Goal: Transaction & Acquisition: Purchase product/service

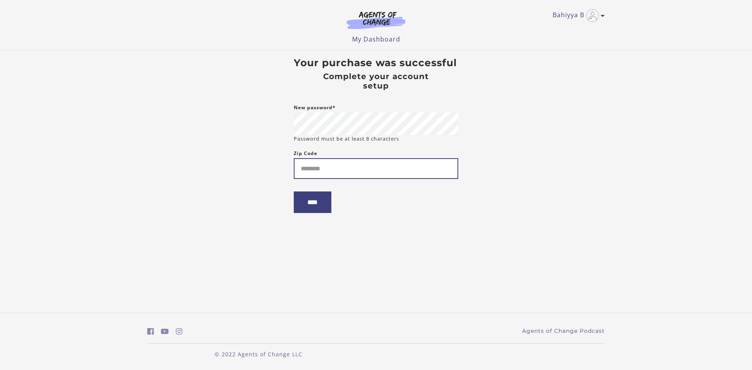
click at [337, 163] on input "Zip Code" at bounding box center [376, 168] width 164 height 21
type input "*****"
click at [315, 199] on input "****" at bounding box center [313, 203] width 38 height 22
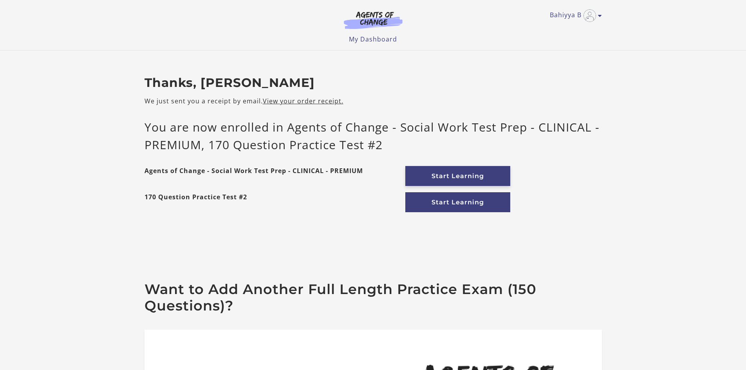
click at [457, 173] on link "Start Learning" at bounding box center [457, 176] width 105 height 20
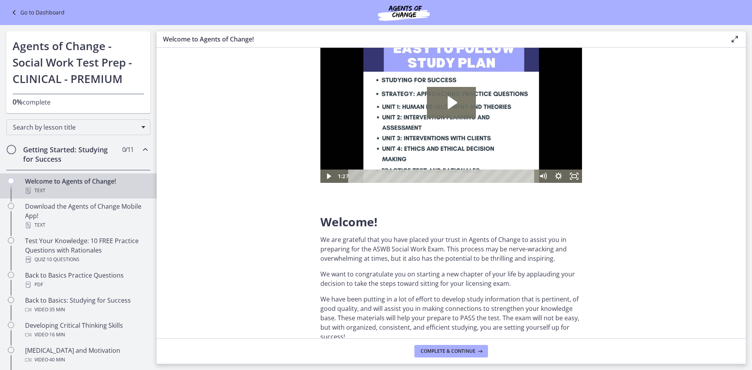
scroll to position [78, 0]
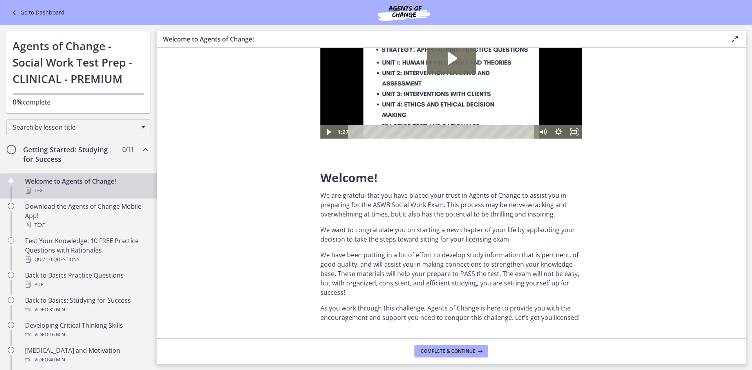
click at [77, 151] on h2 "Getting Started: Studying for Success" at bounding box center [71, 154] width 96 height 19
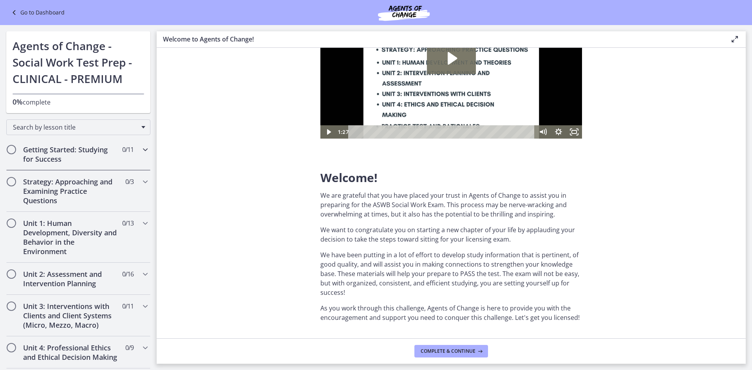
click at [10, 152] on span "Chapters" at bounding box center [11, 150] width 8 height 8
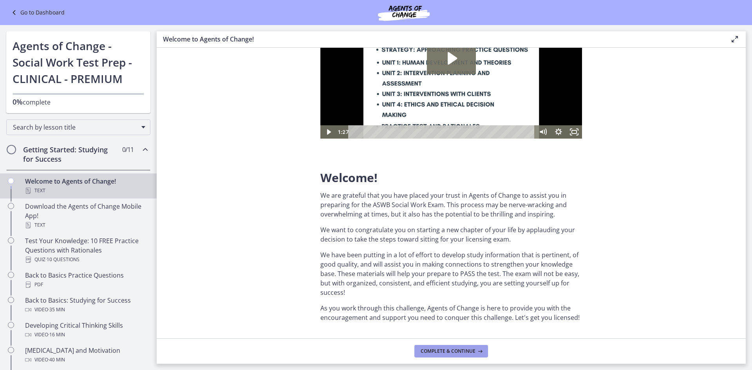
click at [444, 351] on span "Complete & continue" at bounding box center [448, 351] width 55 height 6
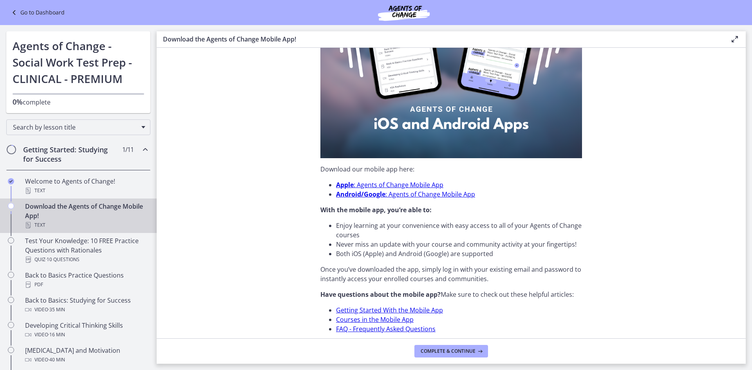
scroll to position [157, 0]
click at [459, 353] on span "Complete & continue" at bounding box center [448, 351] width 55 height 6
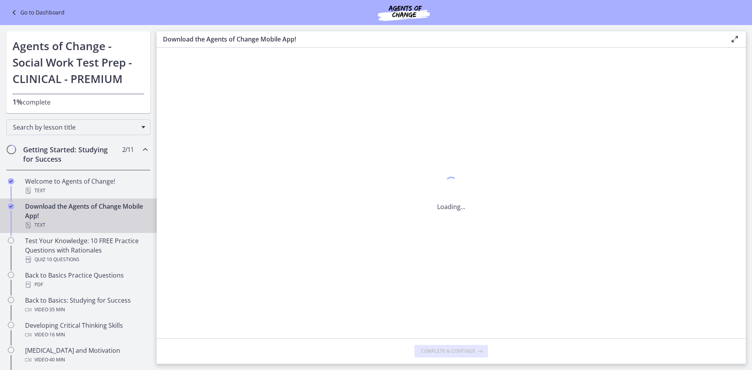
scroll to position [0, 0]
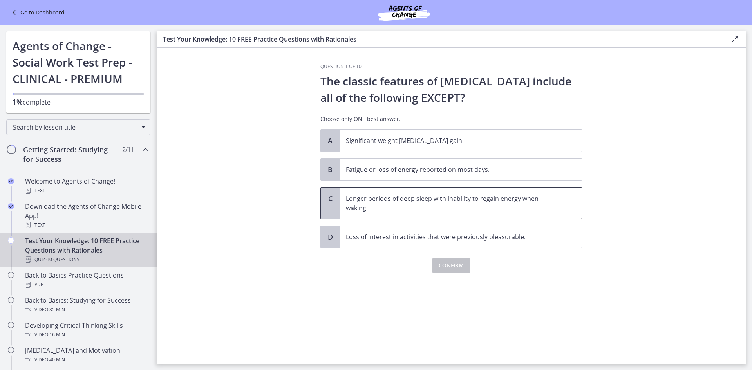
click at [436, 206] on p "Longer periods of deep sleep with inability to regain energy when waking." at bounding box center [453, 203] width 214 height 19
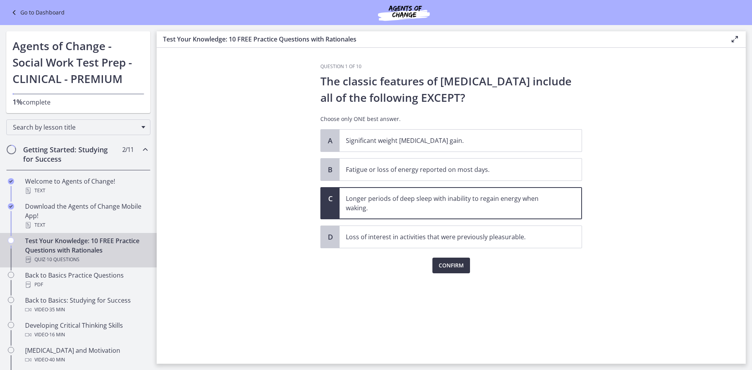
click at [462, 268] on span "Confirm" at bounding box center [451, 265] width 25 height 9
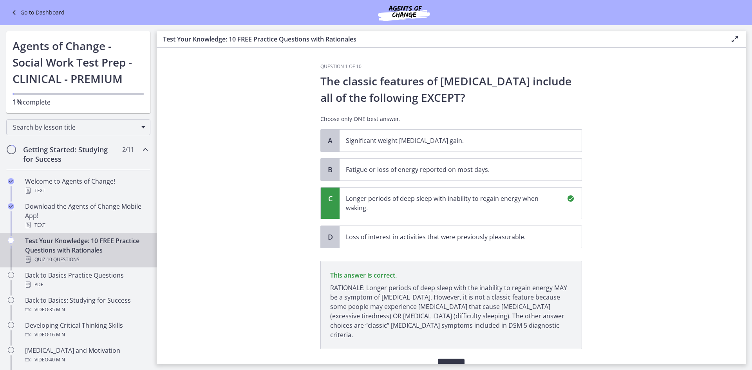
scroll to position [33, 0]
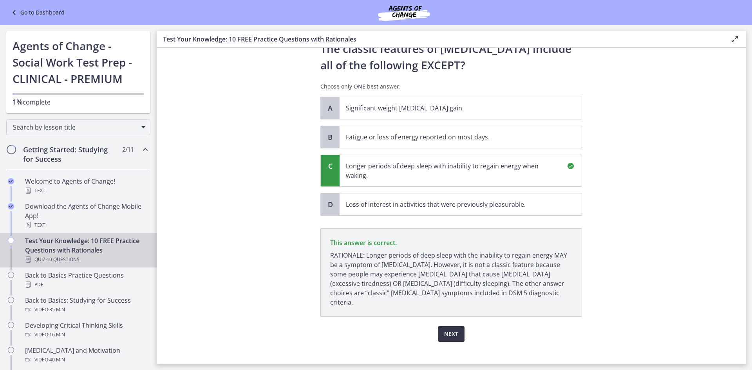
click at [452, 329] on span "Next" at bounding box center [451, 333] width 14 height 9
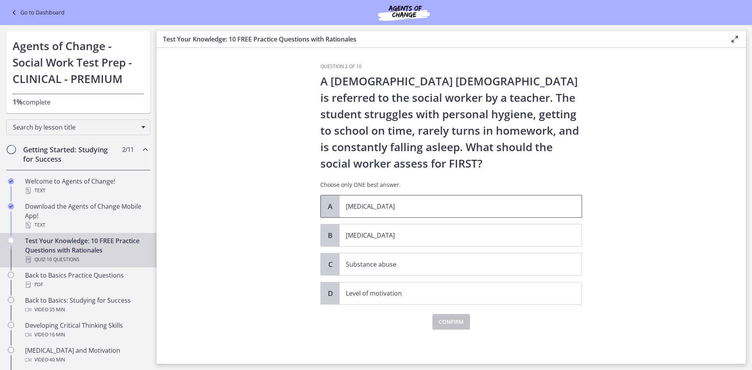
click at [401, 205] on p "Child abuse" at bounding box center [453, 206] width 214 height 9
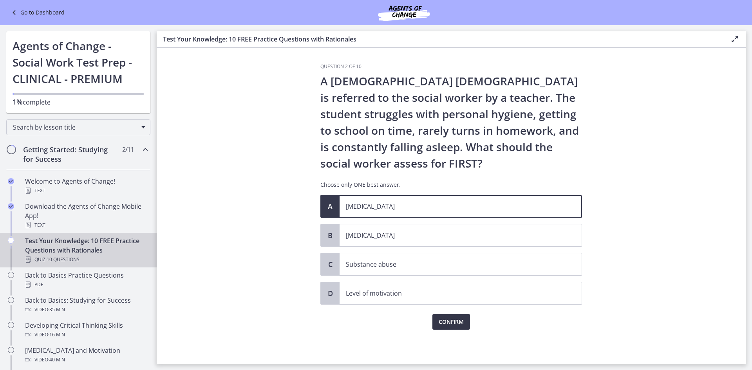
click at [456, 322] on span "Confirm" at bounding box center [451, 321] width 25 height 9
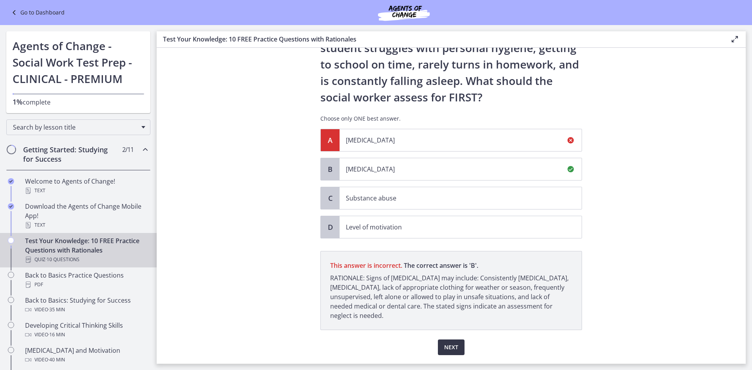
scroll to position [89, 0]
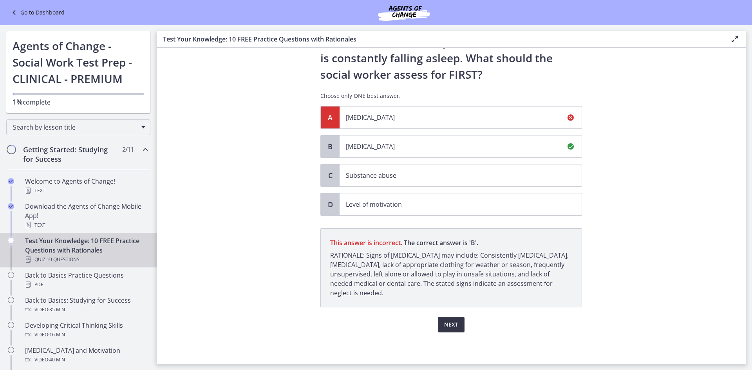
click at [446, 324] on span "Next" at bounding box center [451, 324] width 14 height 9
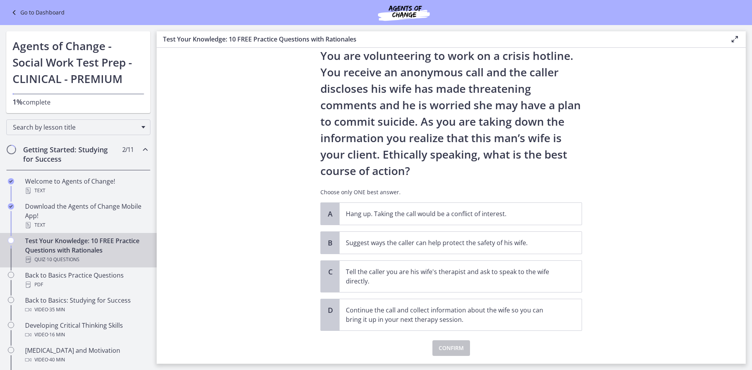
scroll to position [39, 0]
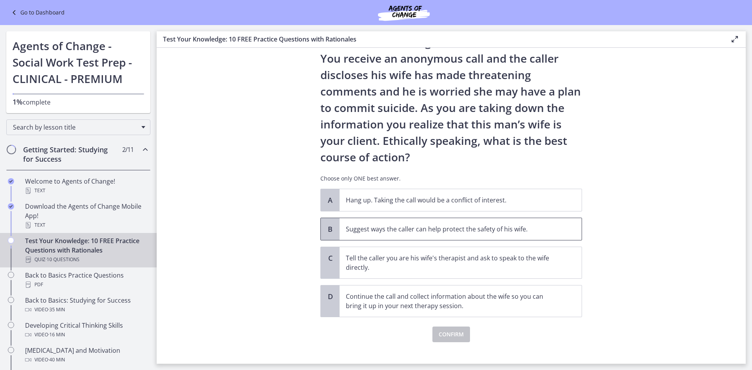
click at [419, 229] on p "Suggest ways the caller can help protect the safety of his wife." at bounding box center [453, 228] width 214 height 9
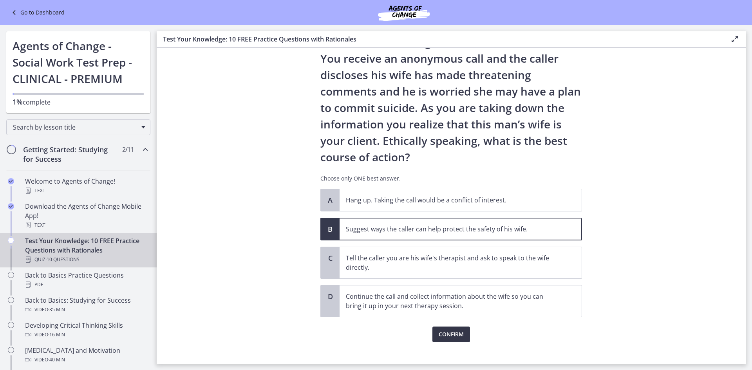
click at [459, 334] on span "Confirm" at bounding box center [451, 334] width 25 height 9
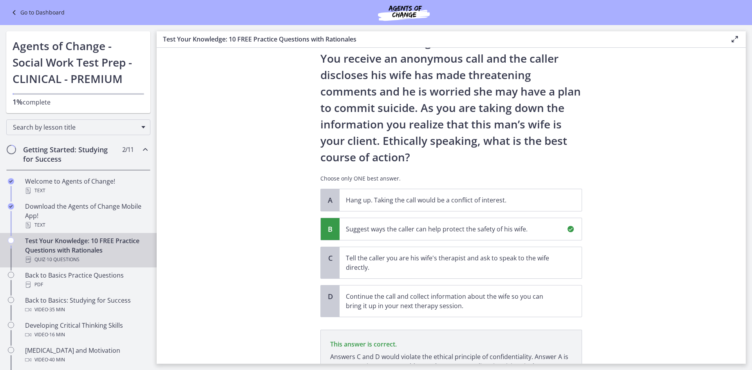
scroll to position [122, 0]
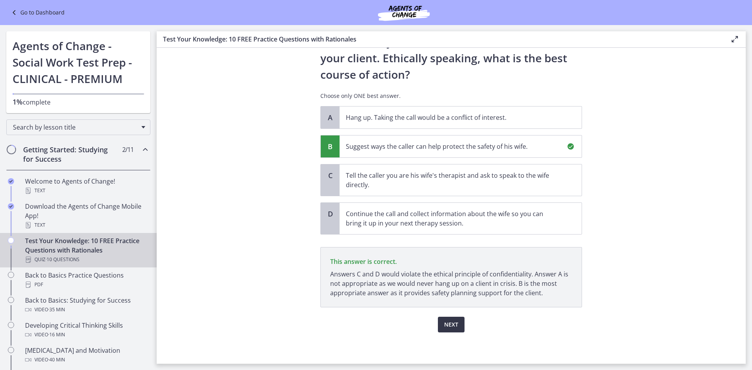
click at [445, 326] on span "Next" at bounding box center [451, 324] width 14 height 9
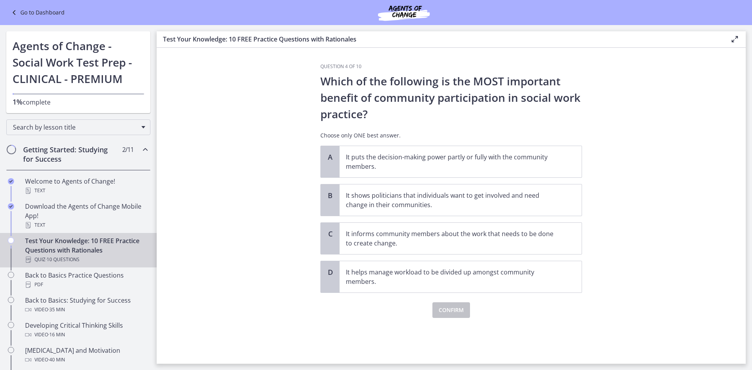
scroll to position [0, 0]
click at [364, 159] on p "It puts the decision-making power partly or fully with the community members." at bounding box center [453, 161] width 214 height 19
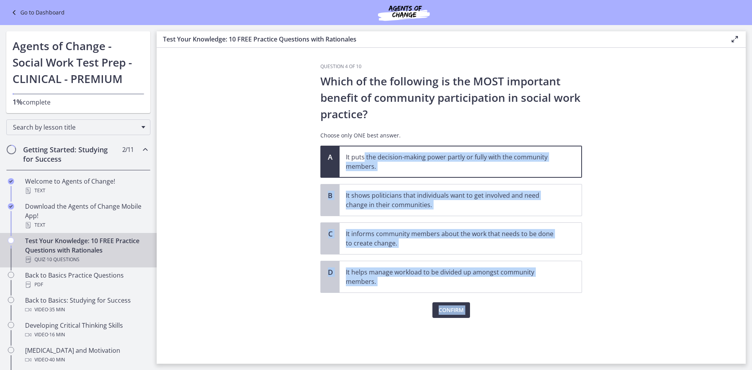
drag, startPoint x: 364, startPoint y: 159, endPoint x: 502, endPoint y: 359, distance: 243.2
click at [502, 359] on div "Question 4 of 10 Which of the following is the MOST important benefit of commun…" at bounding box center [451, 213] width 274 height 300
click at [509, 333] on div "Question 4 of 10 Which of the following is the MOST important benefit of commun…" at bounding box center [451, 213] width 274 height 300
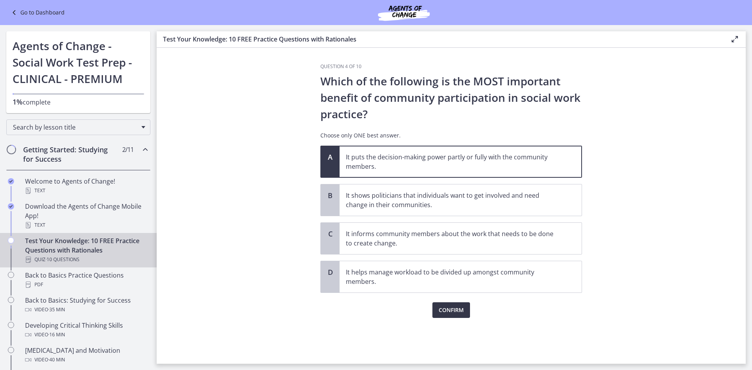
click at [455, 304] on button "Confirm" at bounding box center [451, 310] width 38 height 16
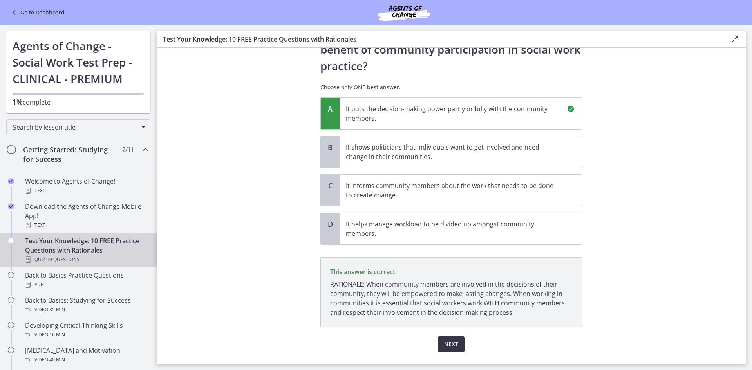
scroll to position [68, 0]
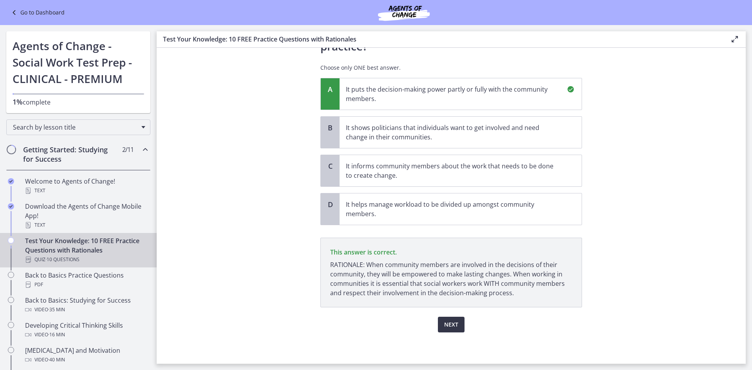
click at [450, 326] on span "Next" at bounding box center [451, 324] width 14 height 9
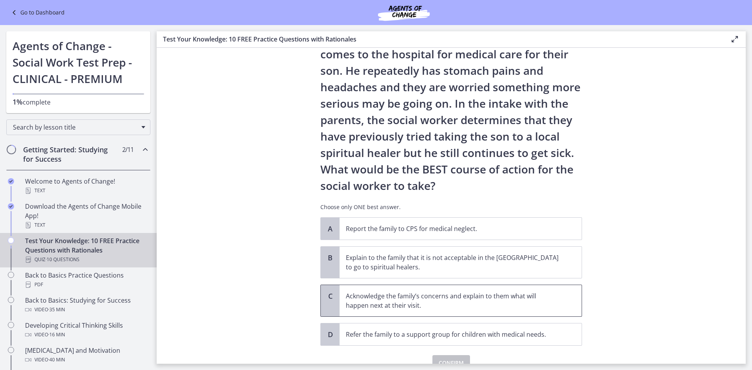
scroll to position [78, 0]
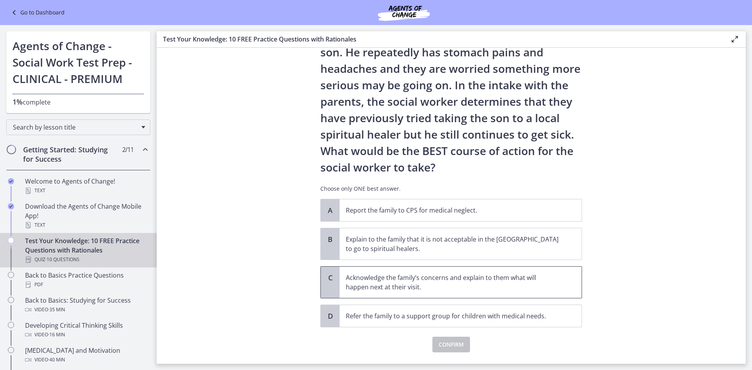
click at [474, 293] on span "Acknowledge the family’s concerns and explain to them what will happen next at …" at bounding box center [461, 282] width 242 height 31
click at [455, 347] on span "Confirm" at bounding box center [451, 344] width 25 height 9
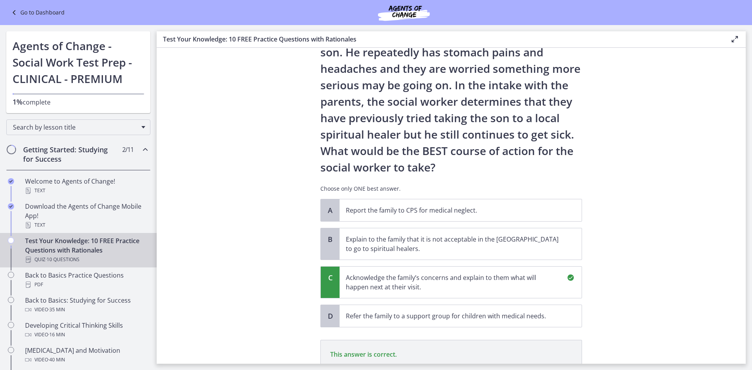
scroll to position [190, 0]
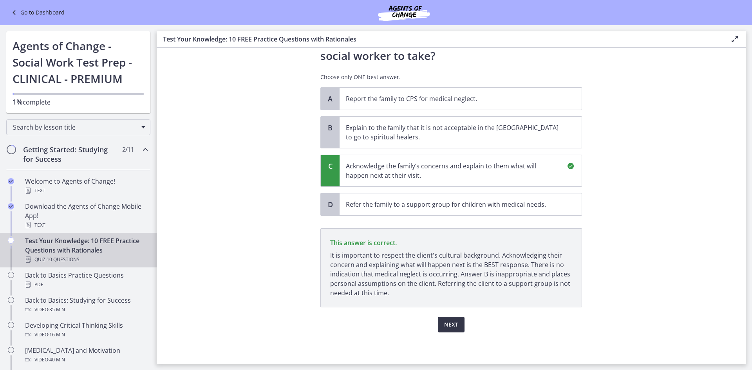
click at [444, 324] on span "Next" at bounding box center [451, 324] width 14 height 9
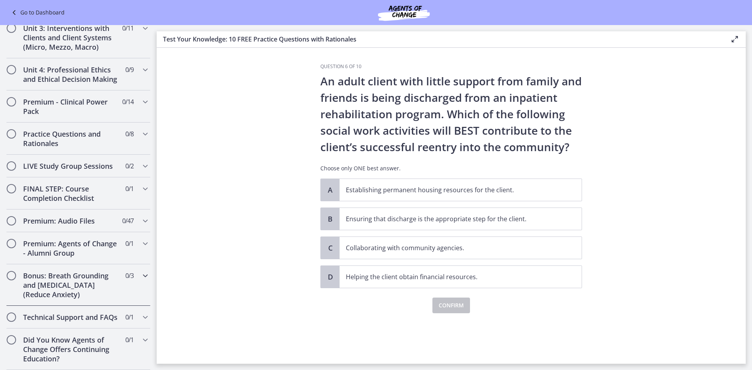
scroll to position [607, 0]
click at [477, 224] on span "Ensuring that discharge is the appropriate step for the client." at bounding box center [461, 219] width 242 height 22
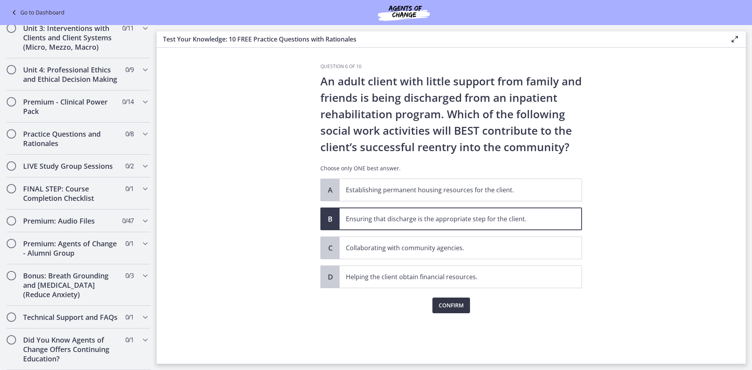
click at [459, 306] on span "Confirm" at bounding box center [451, 305] width 25 height 9
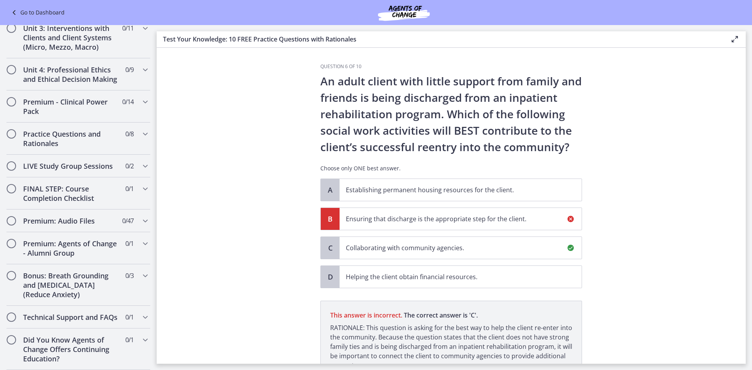
scroll to position [72, 0]
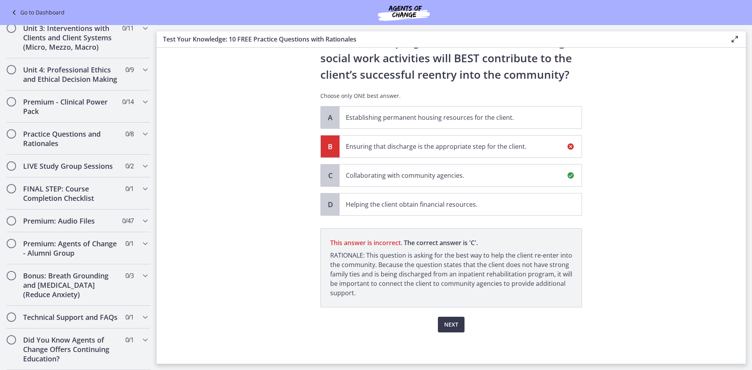
click at [377, 177] on p "Collaborating with community agencies." at bounding box center [453, 175] width 214 height 9
click at [448, 320] on button "Next" at bounding box center [451, 325] width 27 height 16
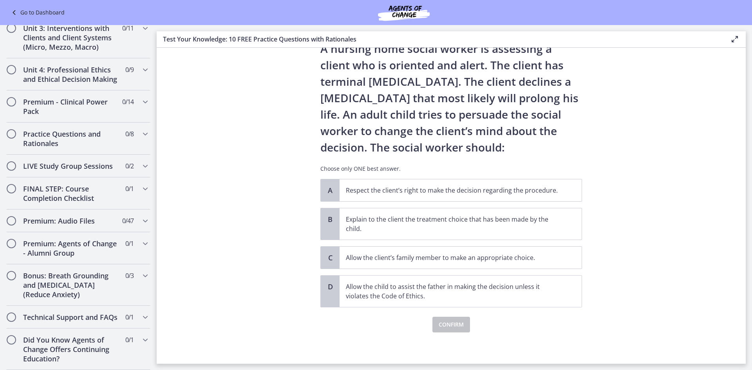
scroll to position [0, 0]
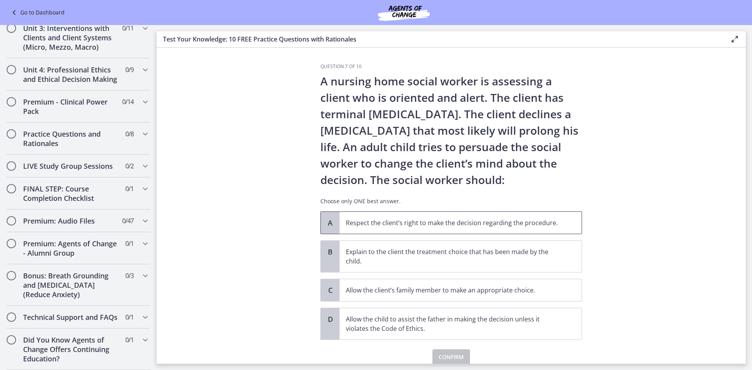
click at [414, 226] on p "Respect the client’s right to make the decision regarding the procedure." at bounding box center [453, 222] width 214 height 9
click at [456, 358] on span "Confirm" at bounding box center [451, 356] width 25 height 9
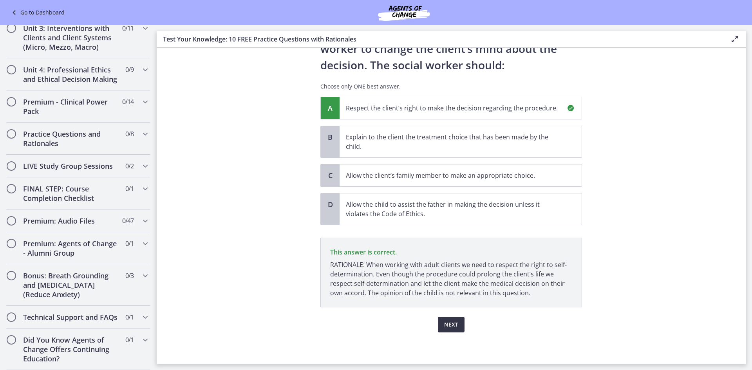
click at [445, 321] on span "Next" at bounding box center [451, 324] width 14 height 9
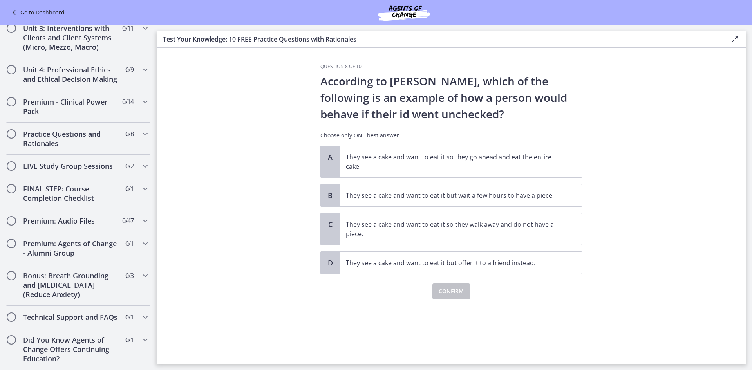
scroll to position [0, 0]
click at [434, 164] on p "They see a cake and want to eat it so they go ahead and eat the entire cake." at bounding box center [453, 161] width 214 height 19
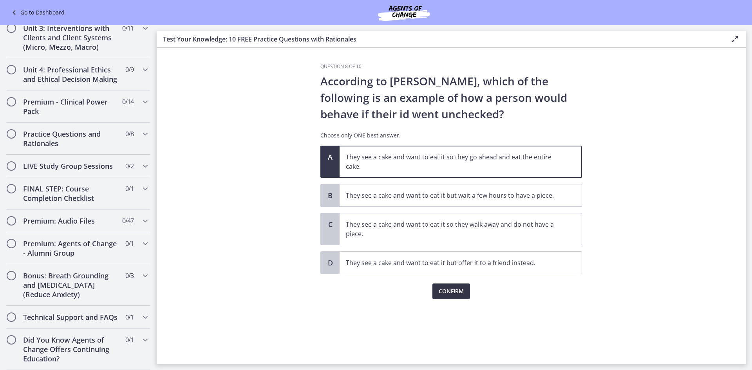
click at [459, 294] on span "Confirm" at bounding box center [451, 291] width 25 height 9
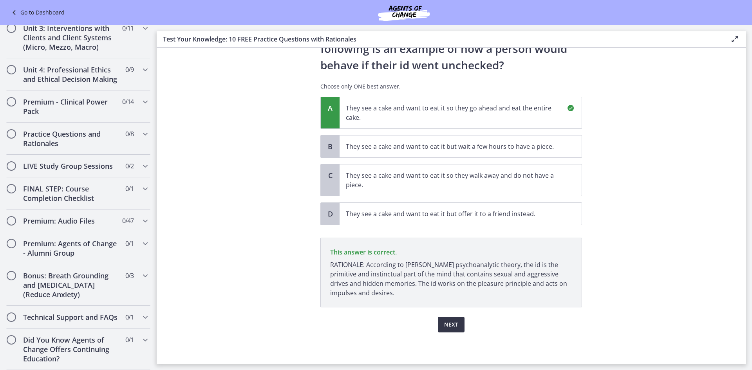
scroll to position [49, 0]
click at [449, 329] on span "Next" at bounding box center [451, 324] width 14 height 9
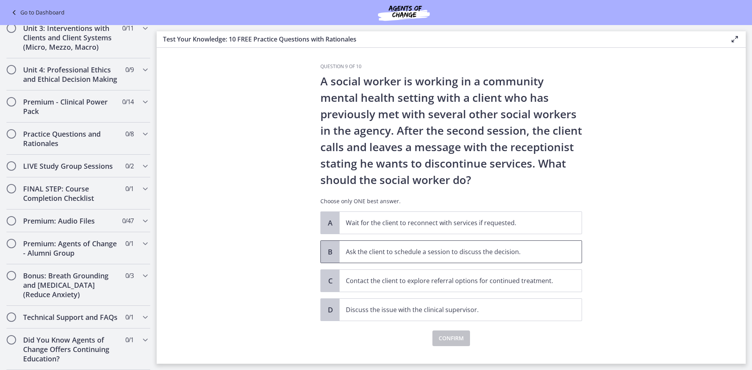
scroll to position [14, 0]
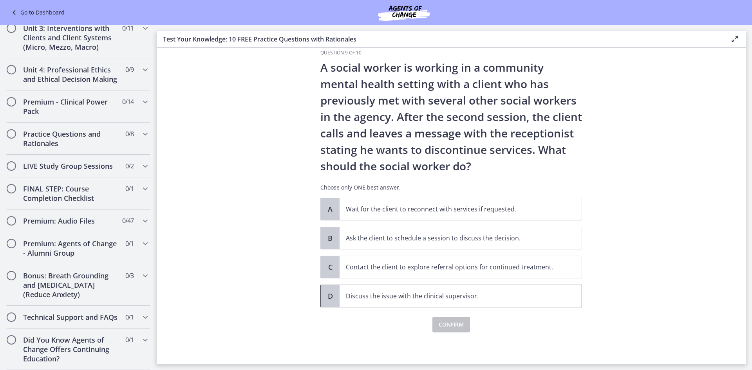
click at [455, 295] on p "Discuss the issue with the clinical supervisor." at bounding box center [453, 295] width 214 height 9
click at [449, 329] on span "Confirm" at bounding box center [451, 324] width 25 height 9
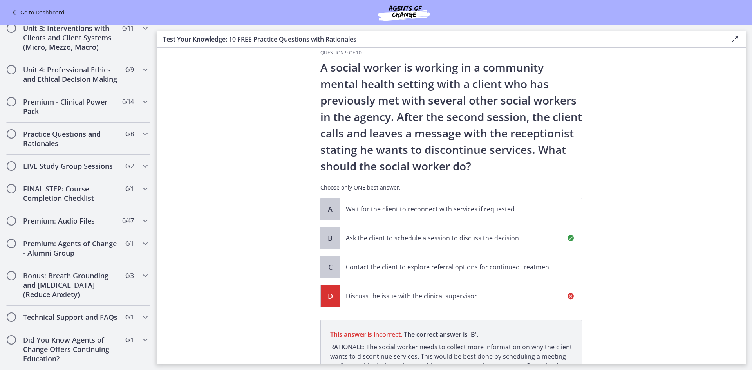
scroll to position [105, 0]
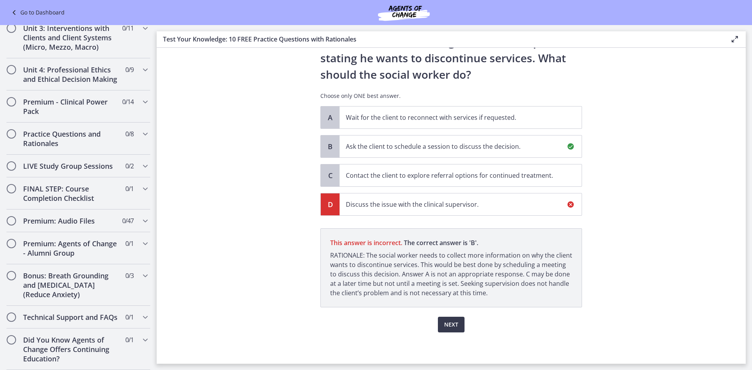
click at [441, 149] on p "Ask the client to schedule a session to discuss the decision." at bounding box center [453, 146] width 214 height 9
click at [452, 322] on span "Next" at bounding box center [451, 324] width 14 height 9
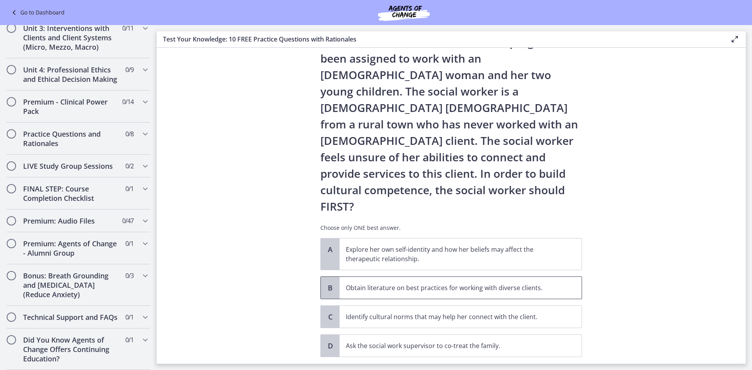
scroll to position [56, 0]
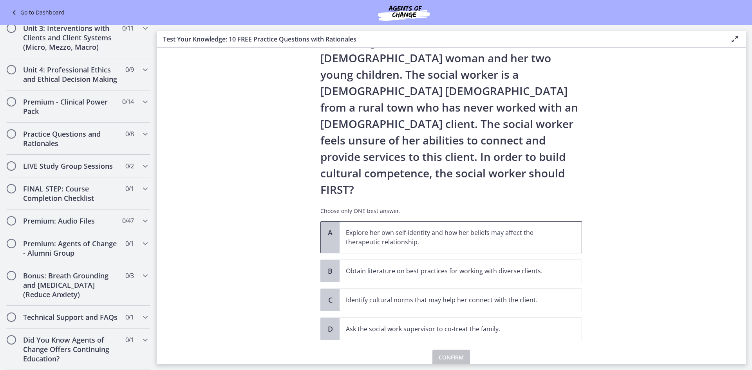
click at [425, 228] on p "Explore her own self-identity and how her beliefs may affect the therapeutic re…" at bounding box center [453, 237] width 214 height 19
click at [457, 353] on span "Confirm" at bounding box center [451, 357] width 25 height 9
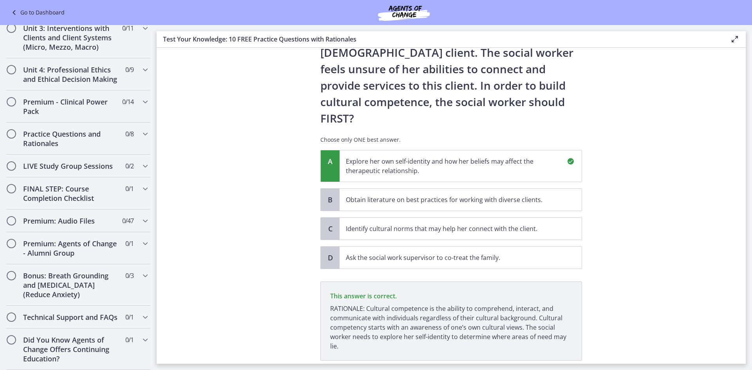
scroll to position [148, 0]
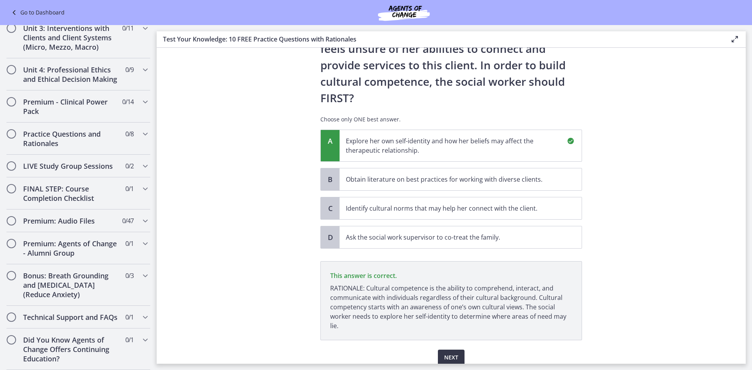
click at [460, 350] on button "Next" at bounding box center [451, 358] width 27 height 16
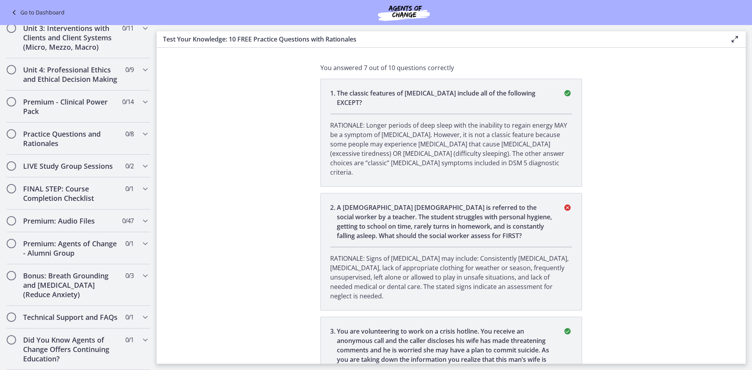
scroll to position [0, 0]
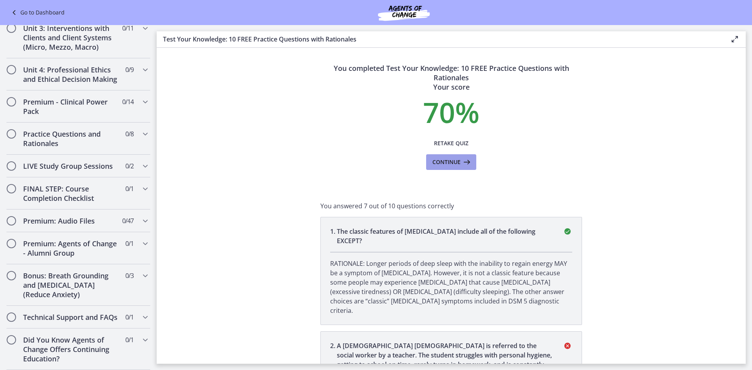
click at [452, 165] on span "Continue" at bounding box center [446, 161] width 28 height 9
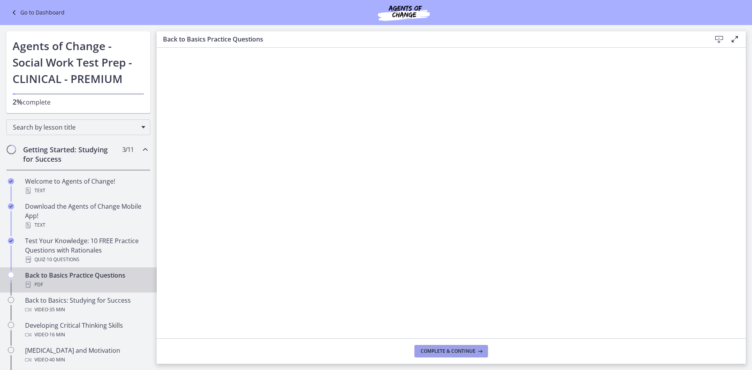
click at [442, 348] on span "Complete & continue" at bounding box center [448, 351] width 55 height 6
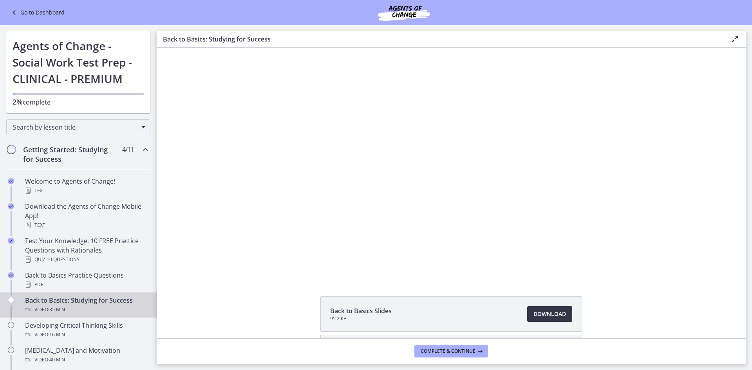
click at [549, 313] on span "Download Opens in a new window" at bounding box center [549, 313] width 33 height 9
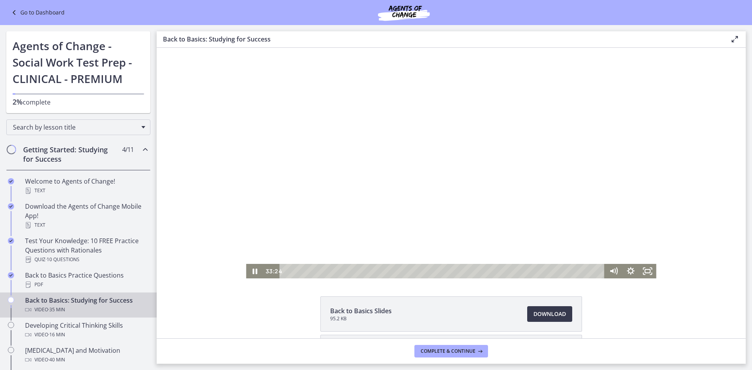
drag, startPoint x: 636, startPoint y: 231, endPoint x: 637, endPoint y: 197, distance: 34.1
click at [637, 197] on div at bounding box center [451, 163] width 410 height 231
click at [253, 272] on icon "Play Video" at bounding box center [255, 271] width 4 height 6
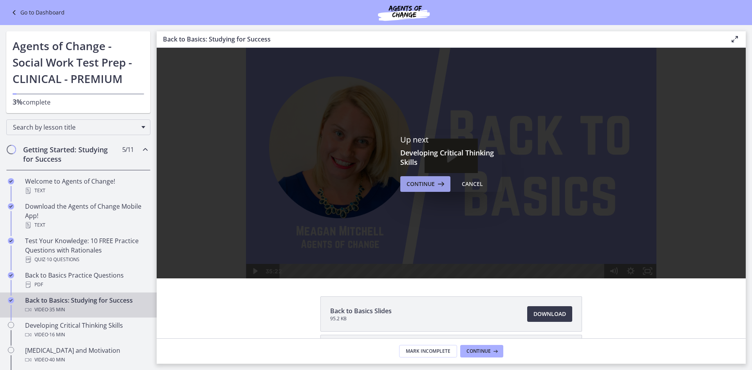
click at [437, 182] on icon at bounding box center [440, 183] width 11 height 9
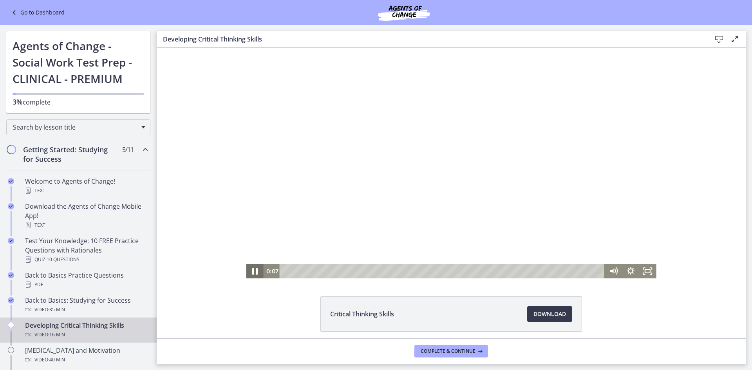
click at [253, 272] on icon "Pause" at bounding box center [254, 271] width 5 height 7
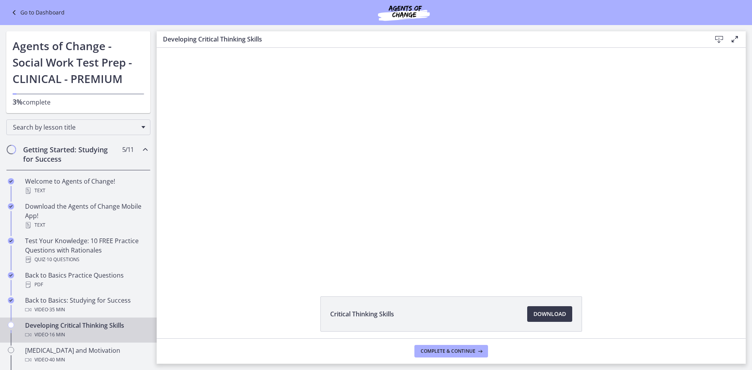
click at [24, 12] on link "Go to Dashboard" at bounding box center [36, 12] width 55 height 9
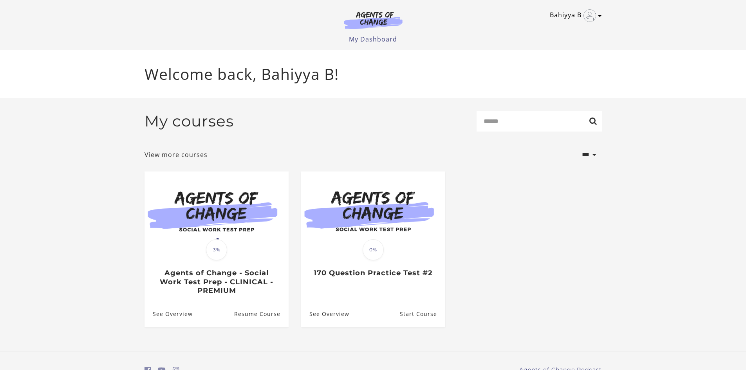
click at [587, 18] on img "Toggle menu" at bounding box center [590, 15] width 13 height 13
click at [565, 54] on link "Sign Out" at bounding box center [569, 55] width 69 height 13
